Goal: Information Seeking & Learning: Learn about a topic

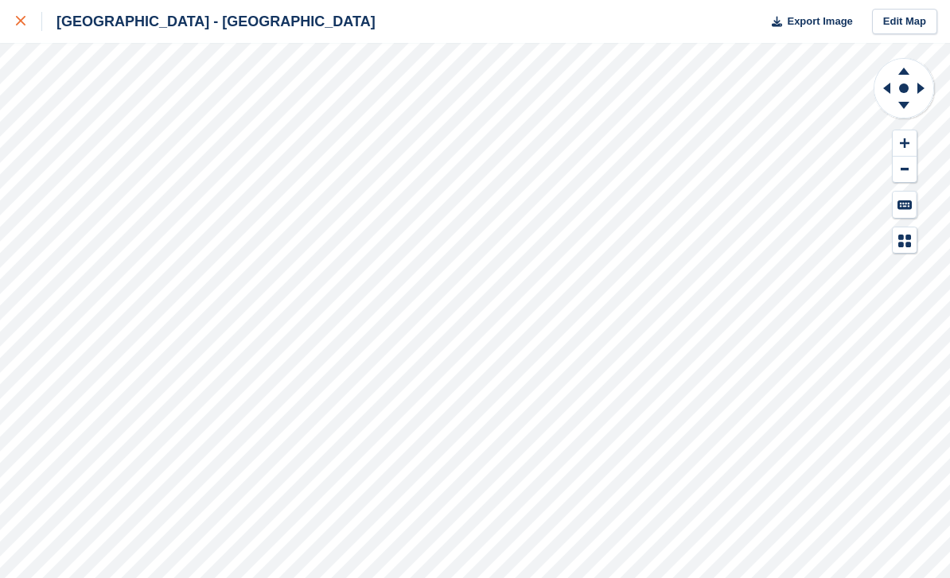
click at [17, 2] on link at bounding box center [21, 21] width 42 height 43
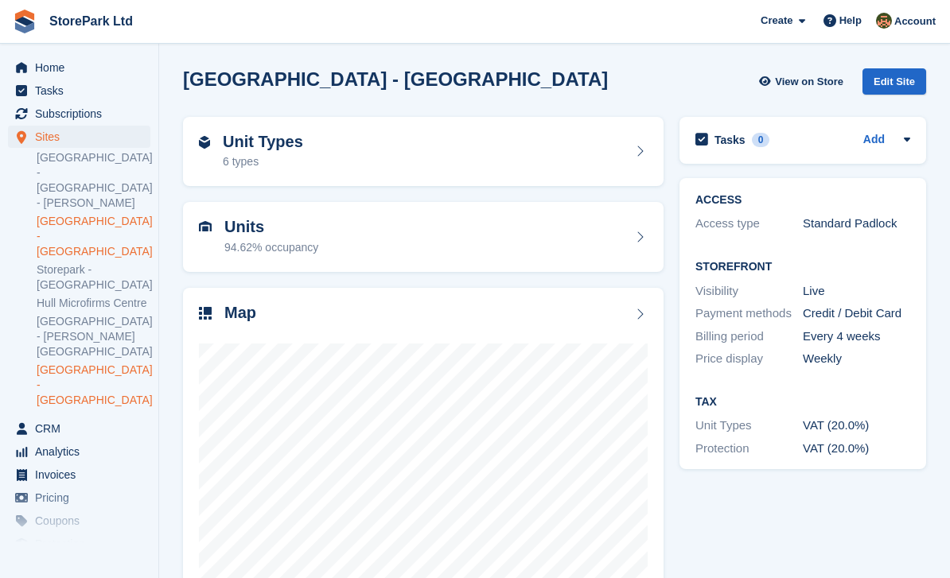
click at [62, 214] on link "[GEOGRAPHIC_DATA] - [GEOGRAPHIC_DATA]" at bounding box center [94, 236] width 114 height 45
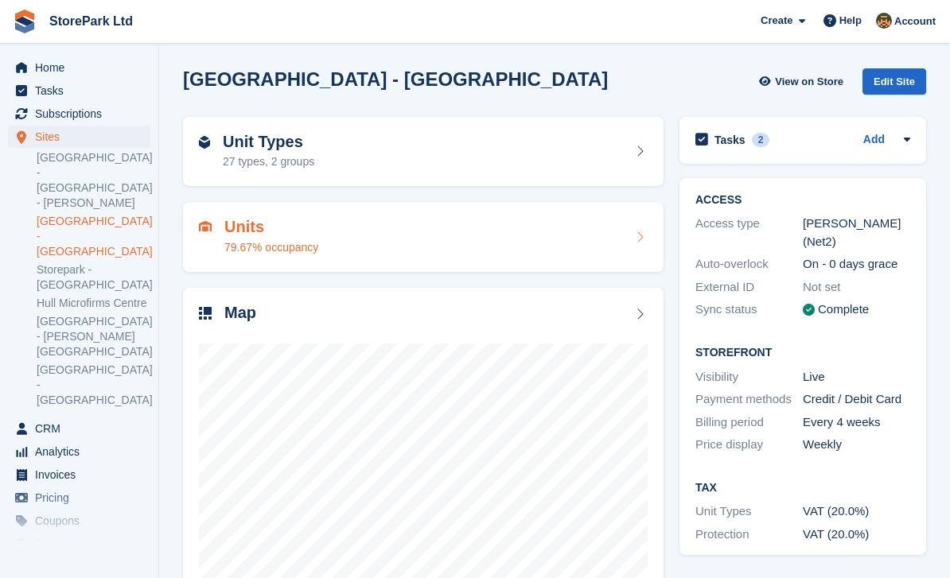
click at [239, 237] on div "Units 79.67% occupancy" at bounding box center [271, 237] width 94 height 38
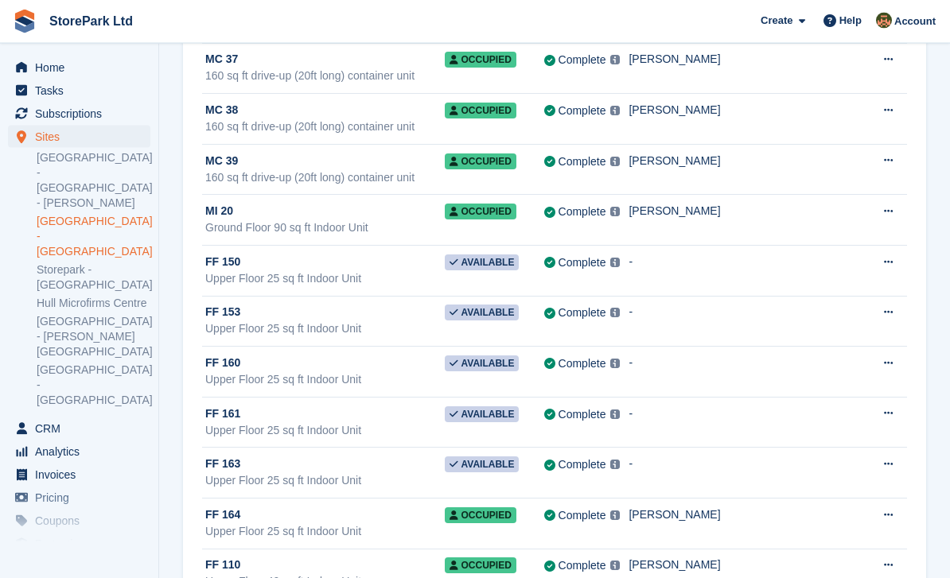
scroll to position [2717, 0]
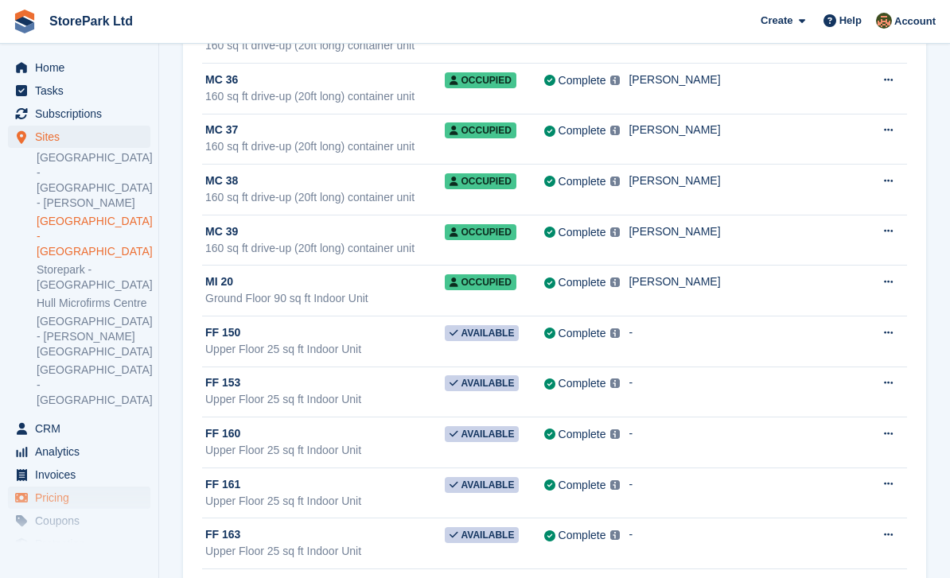
click at [37, 487] on span "Pricing" at bounding box center [82, 498] width 95 height 22
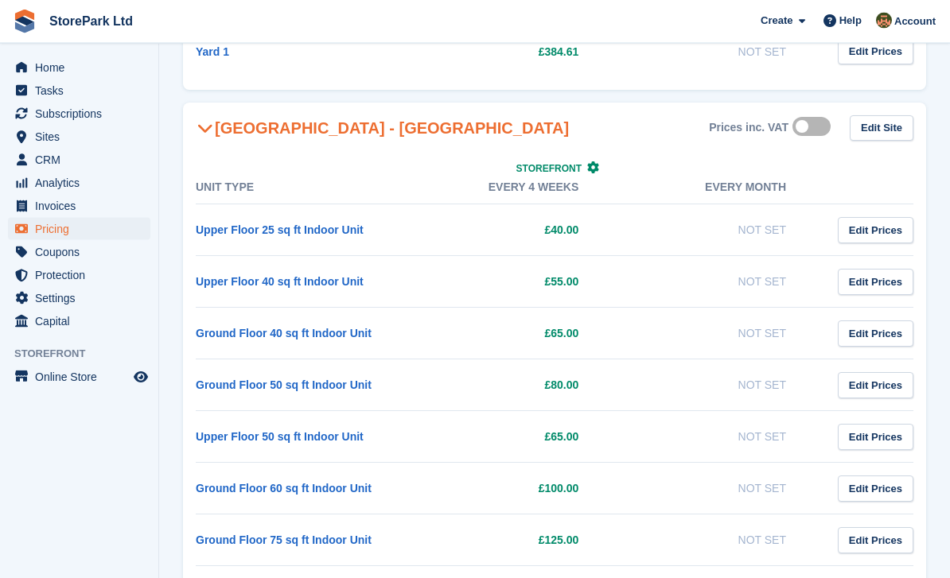
scroll to position [1152, 0]
click at [237, 228] on link "Upper Floor 25 sq ft Indoor Unit" at bounding box center [280, 229] width 168 height 13
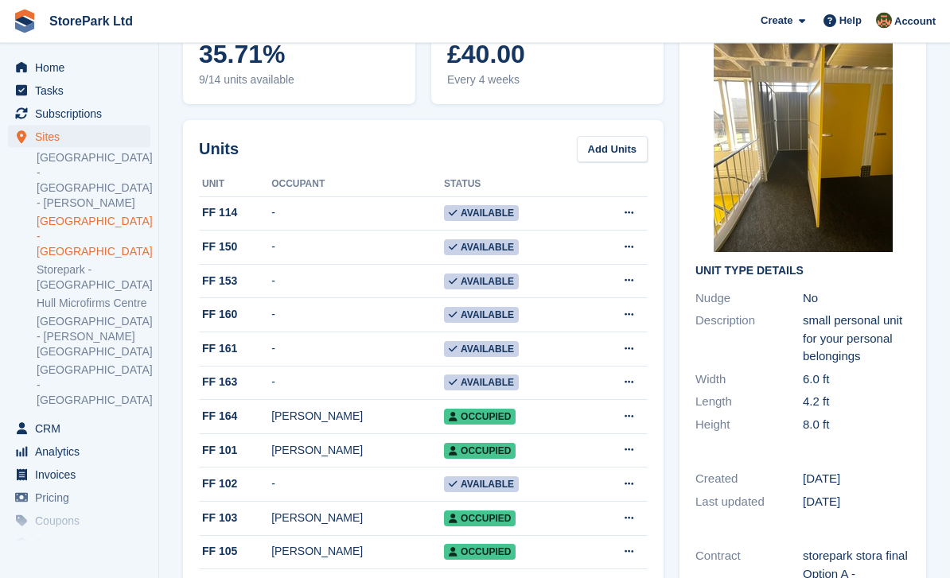
scroll to position [119, 0]
